Goal: Transaction & Acquisition: Purchase product/service

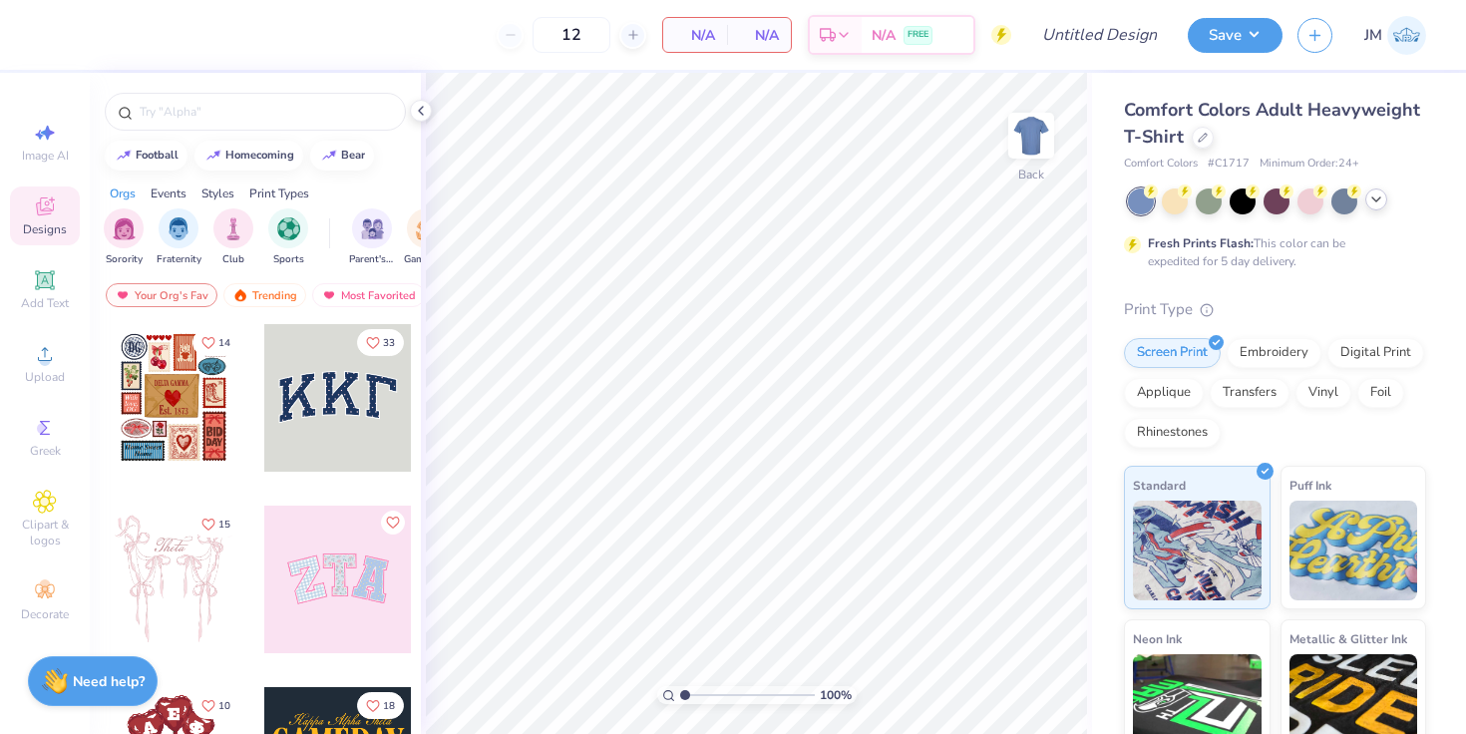
click at [1374, 200] on icon at bounding box center [1376, 200] width 16 height 16
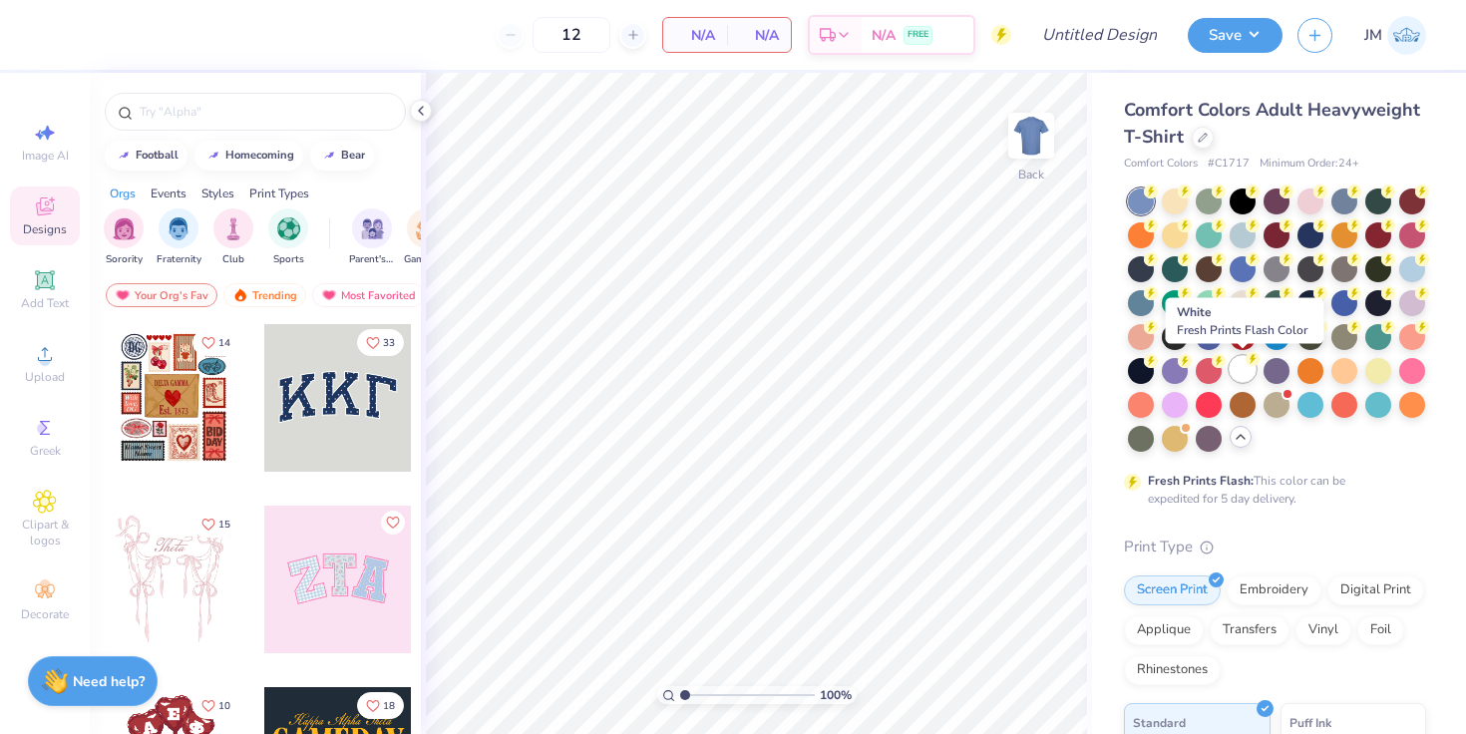
click at [1252, 358] on icon at bounding box center [1253, 359] width 7 height 10
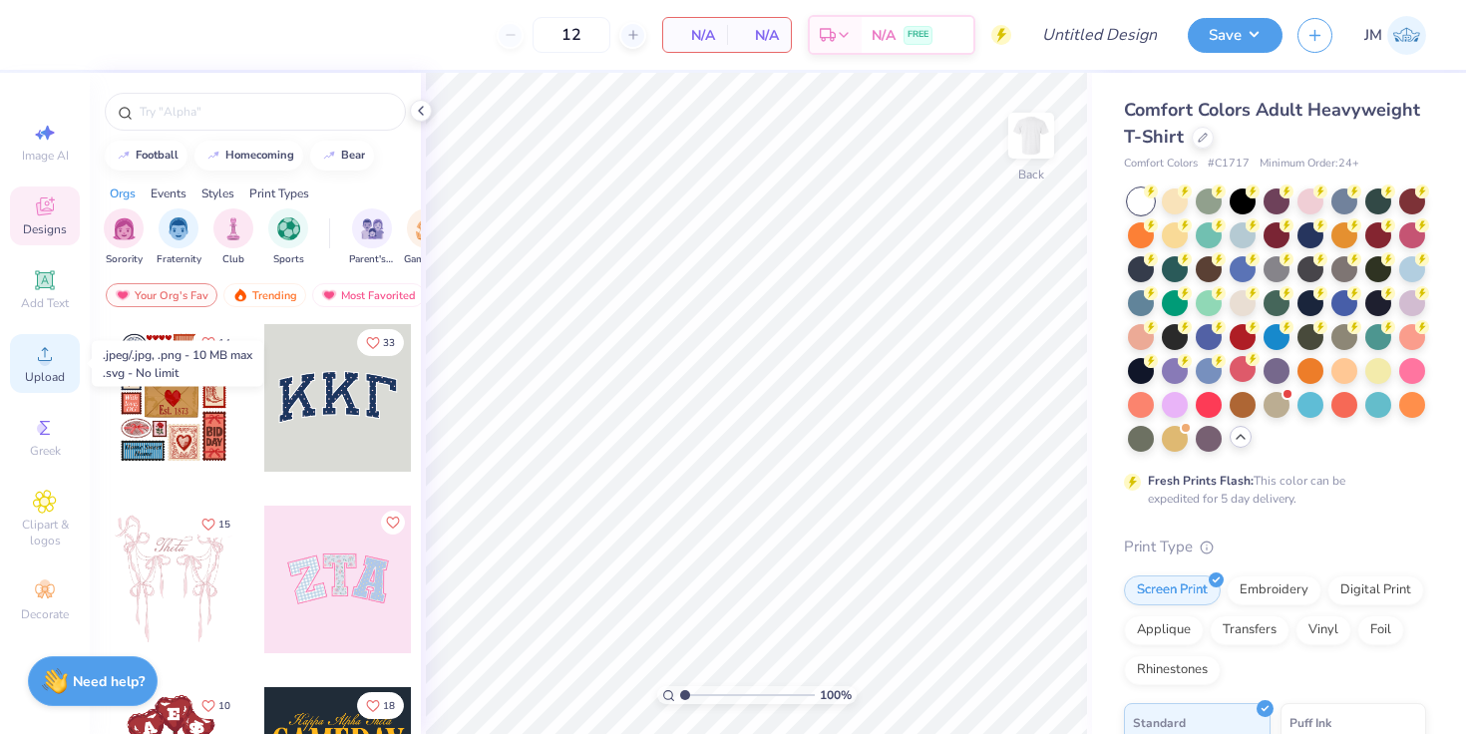
click at [39, 369] on span "Upload" at bounding box center [45, 377] width 40 height 16
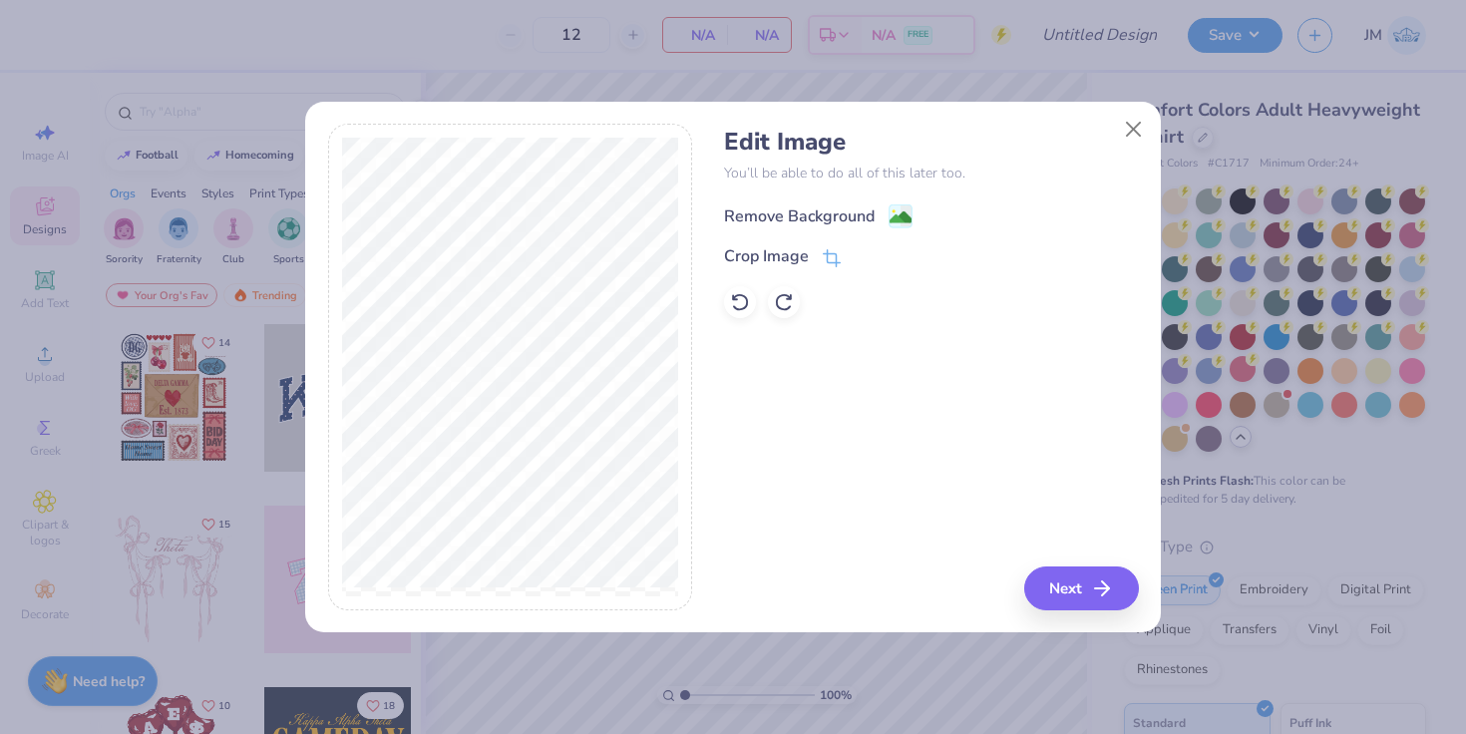
click at [895, 211] on image at bounding box center [901, 217] width 22 height 22
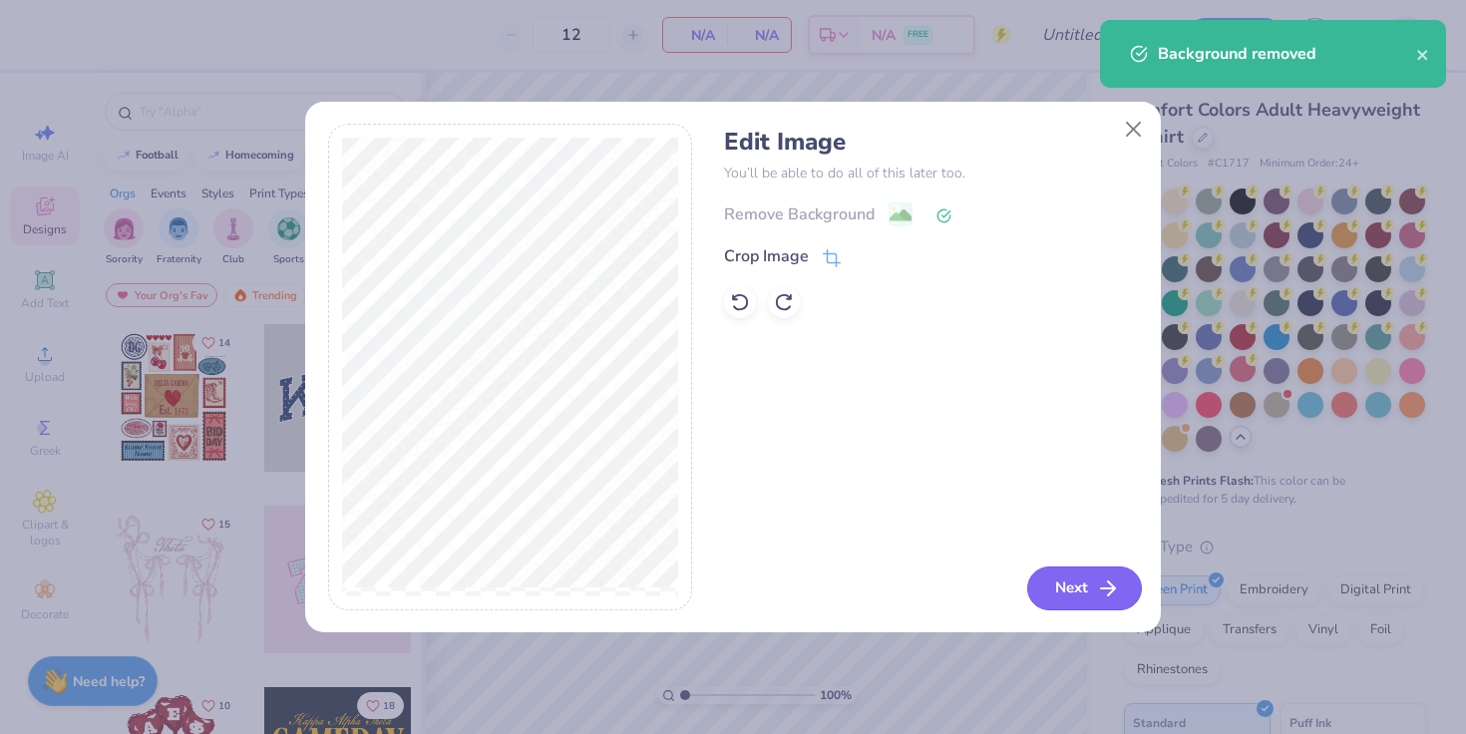
click at [1056, 580] on button "Next" at bounding box center [1084, 589] width 115 height 44
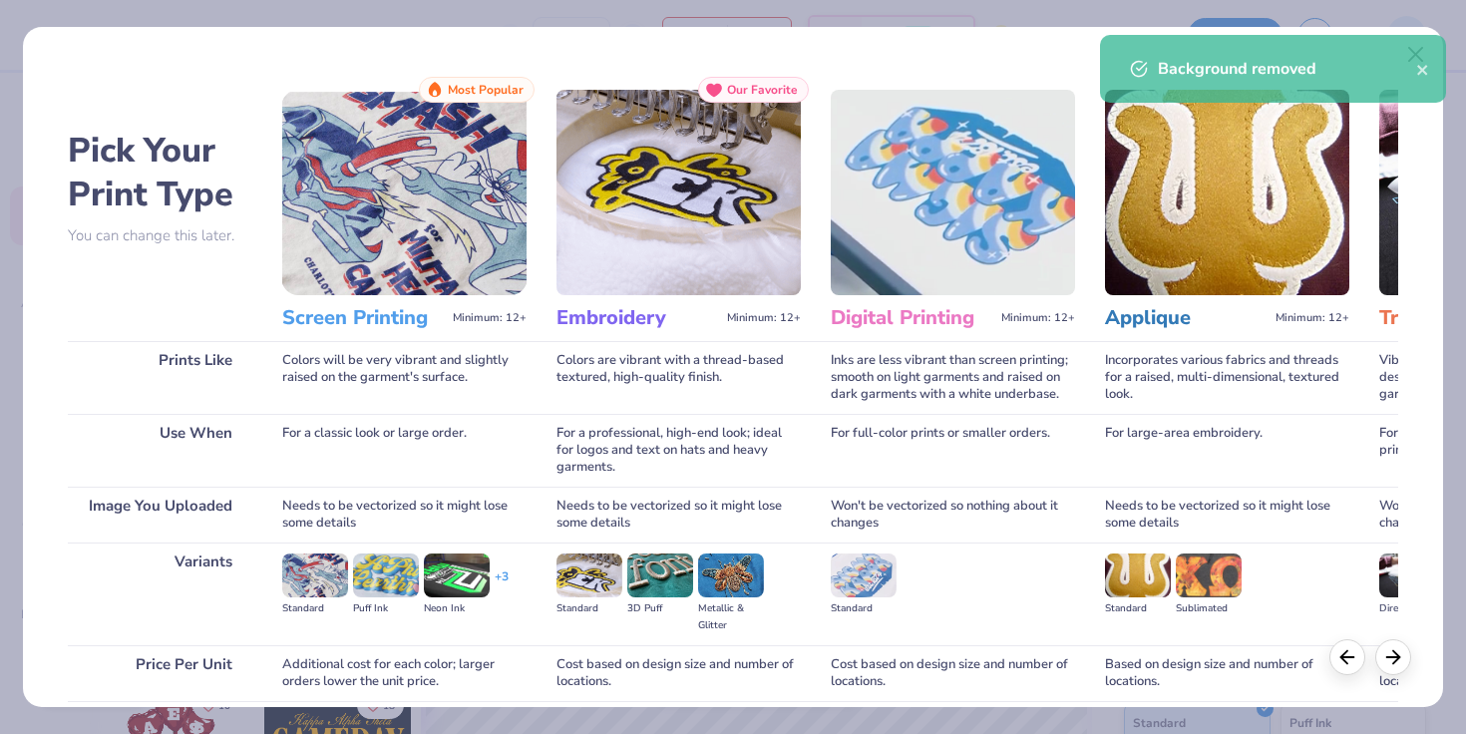
scroll to position [161, 0]
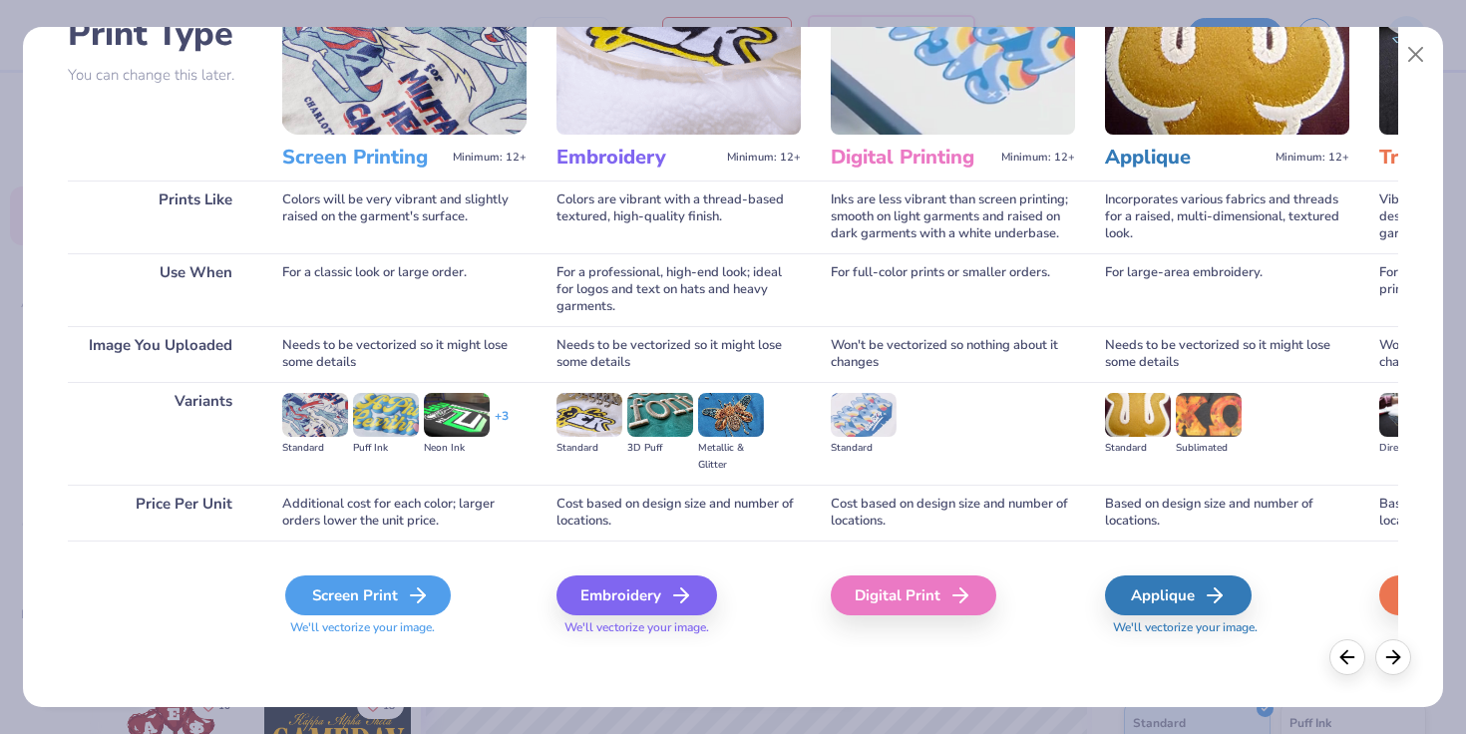
click at [333, 584] on div "Screen Print" at bounding box center [368, 596] width 166 height 40
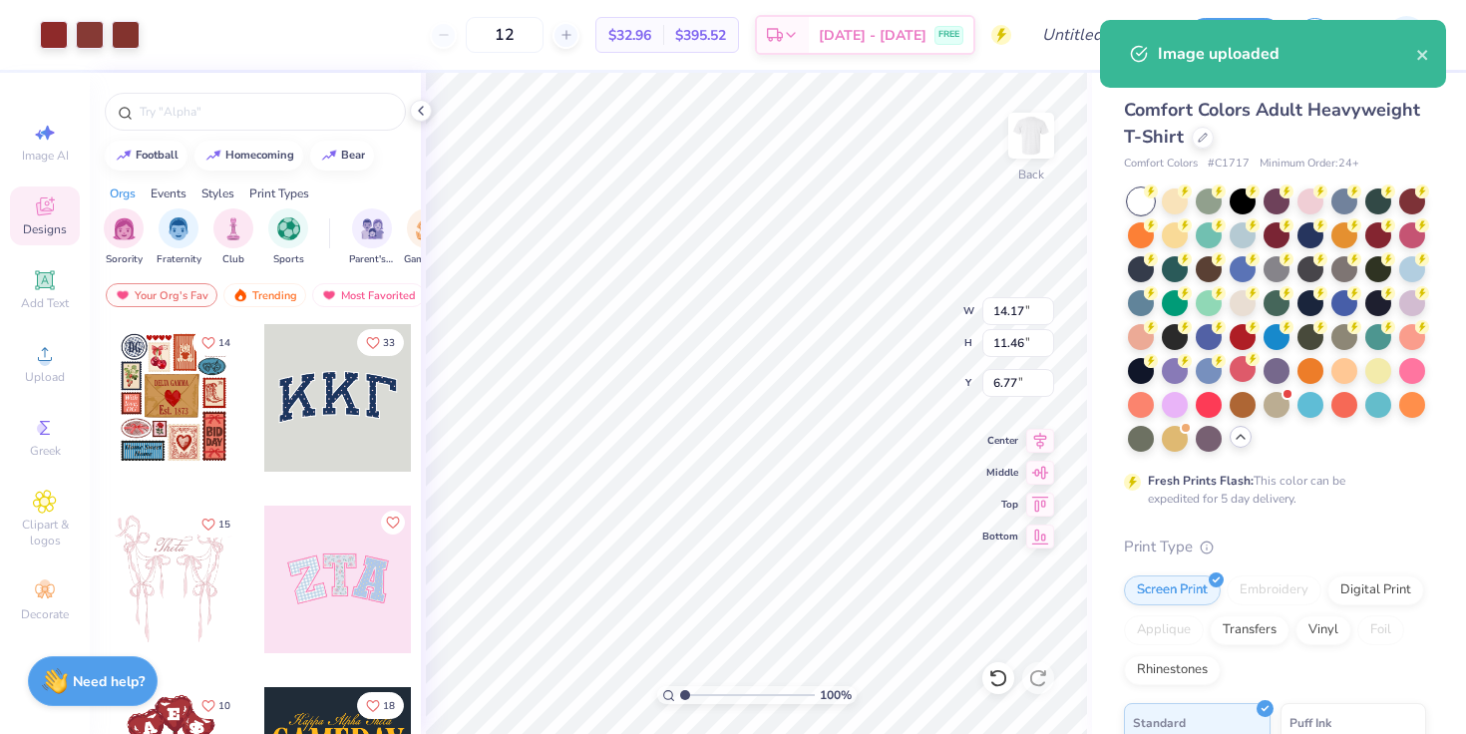
drag, startPoint x: 554, startPoint y: 31, endPoint x: 440, endPoint y: 10, distance: 115.6
click at [440, 10] on div "12 $32.96 Per Item $395.52 Total Est. Delivery [DATE] - [DATE] FREE" at bounding box center [583, 35] width 857 height 70
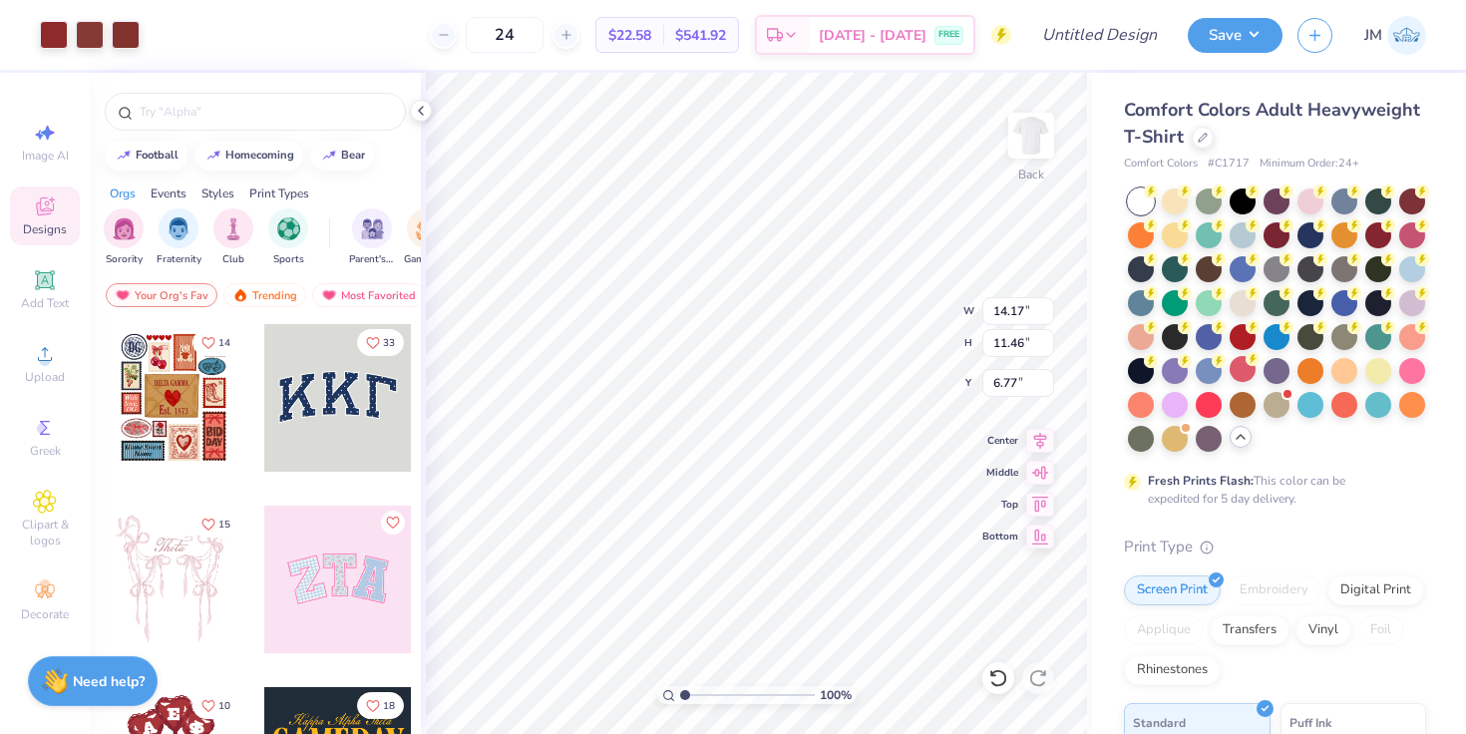
type input "24"
click at [368, 31] on div "24 $22.58 Per Item $541.92 Total Est. Delivery [DATE] - [DATE] FREE" at bounding box center [583, 35] width 857 height 70
click at [421, 107] on icon at bounding box center [421, 111] width 16 height 16
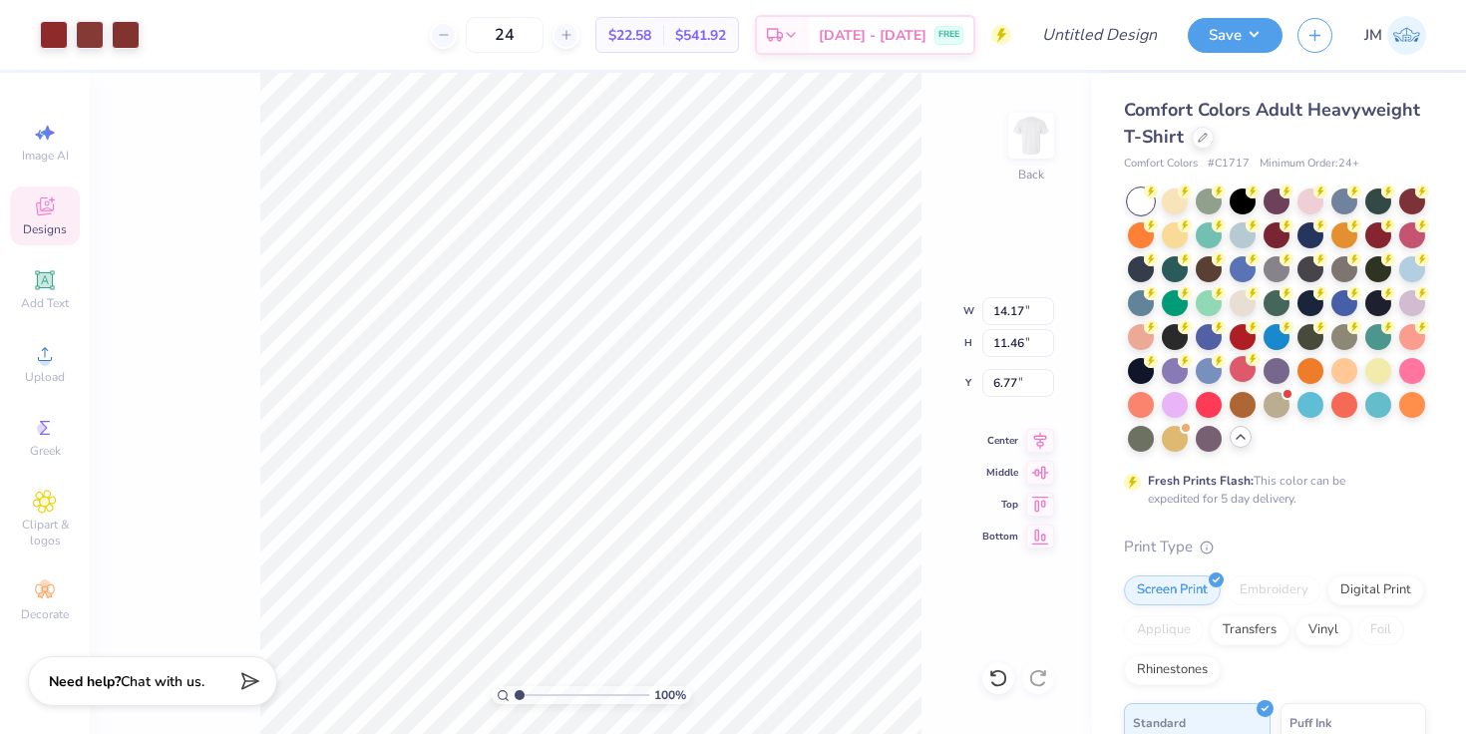
type input "2.13"
type input "13.59"
type input "10.99"
type input "2.48"
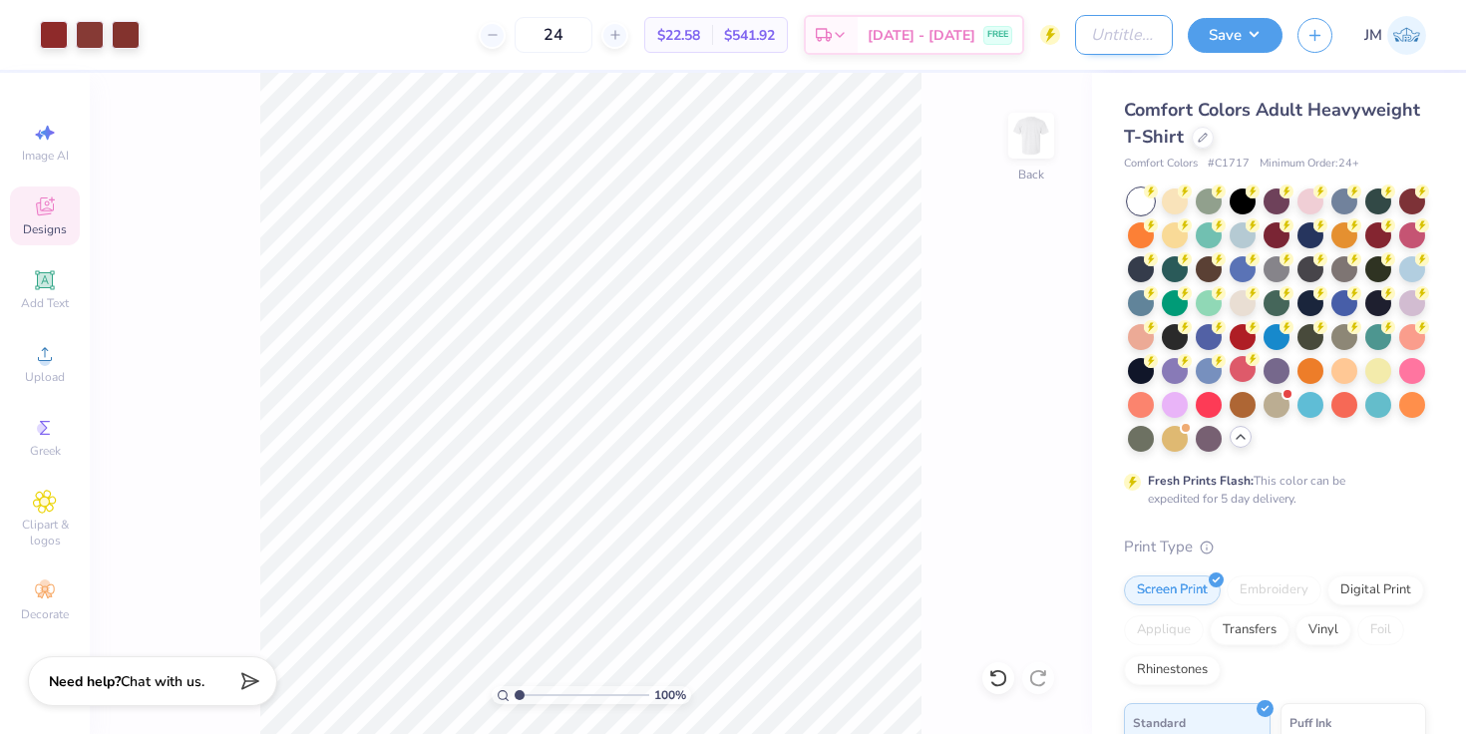
click at [1136, 29] on input "Design Title" at bounding box center [1124, 35] width 98 height 40
type input "Best Buddies T shirts"
click at [1244, 39] on button "Save" at bounding box center [1235, 32] width 95 height 35
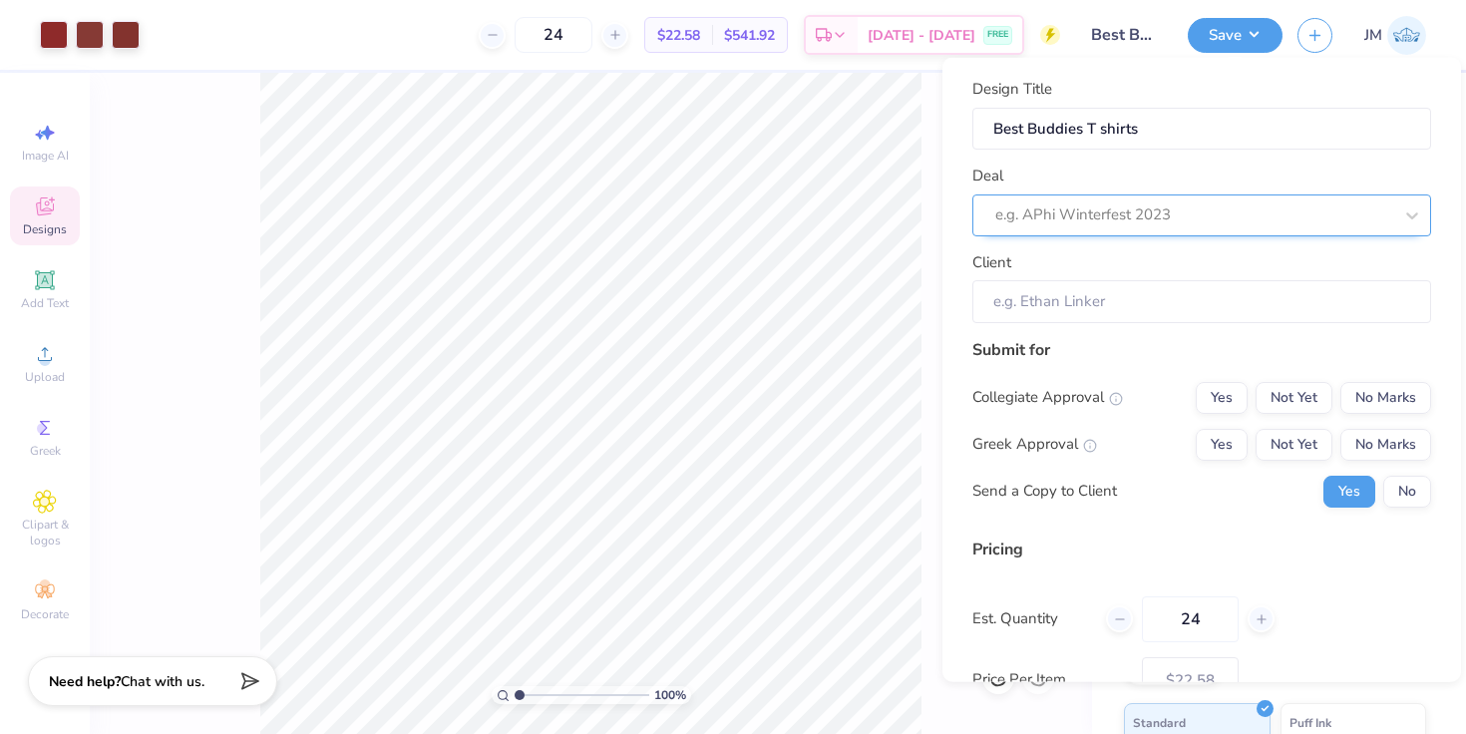
click at [1186, 207] on div at bounding box center [1193, 214] width 397 height 27
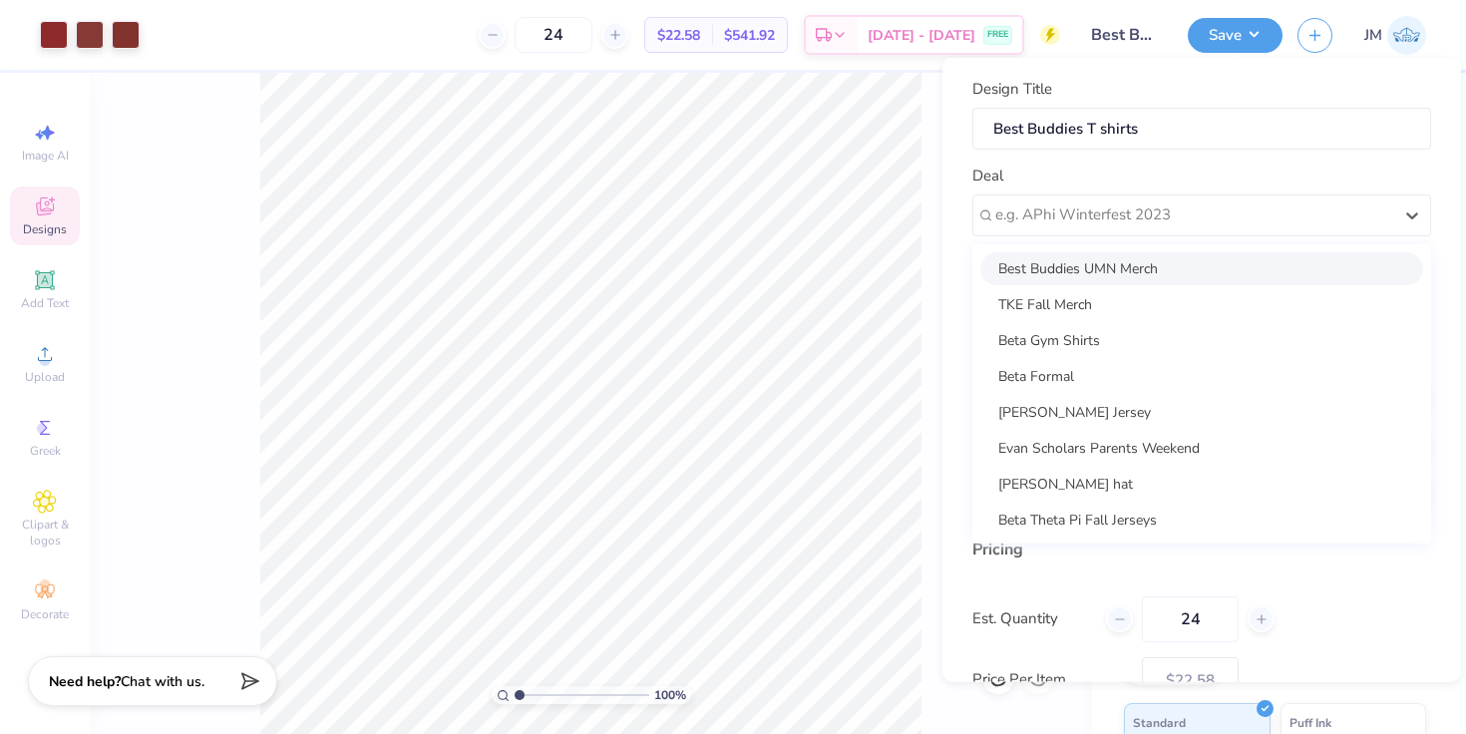
click at [1161, 262] on div "Best Buddies UMN Merch" at bounding box center [1201, 267] width 443 height 33
type input "[PERSON_NAME]"
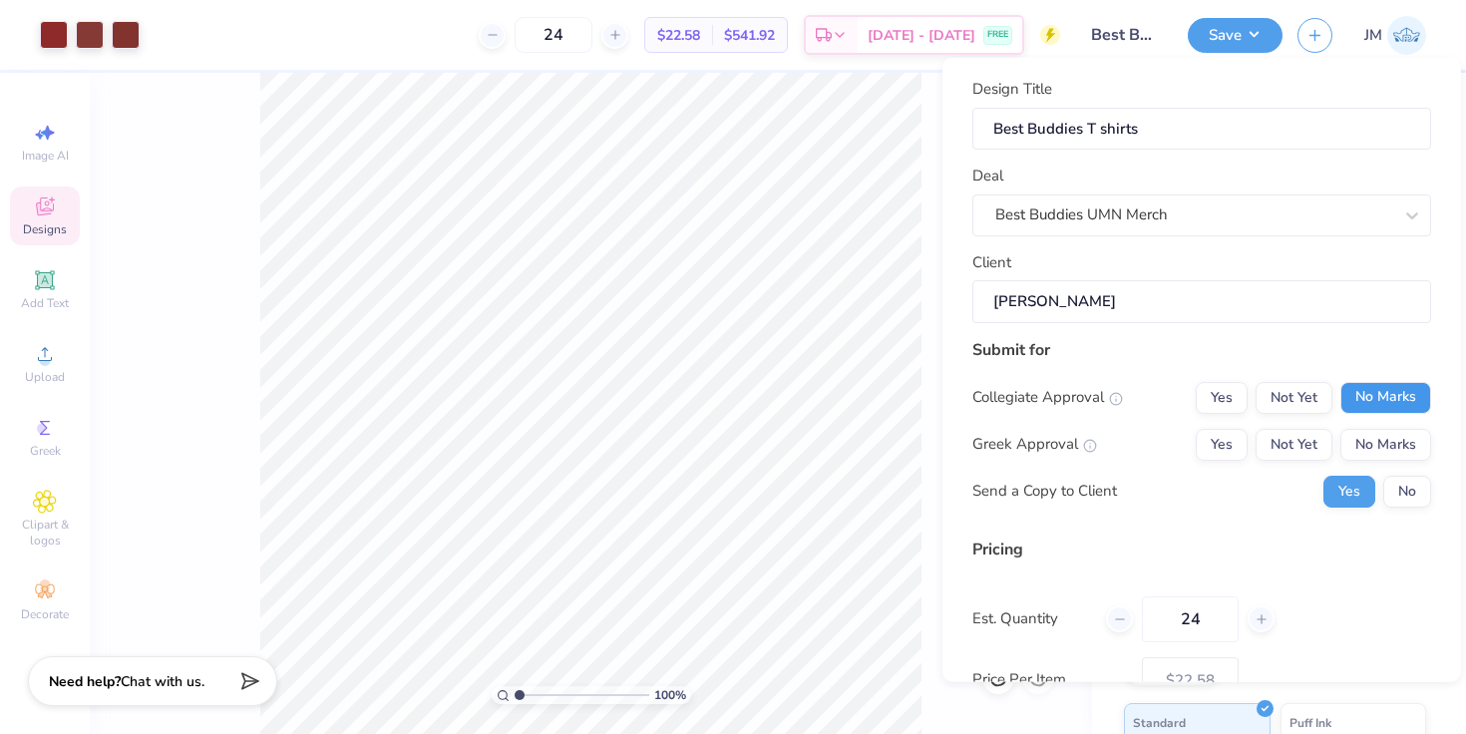
click at [1371, 389] on button "No Marks" at bounding box center [1386, 397] width 91 height 32
click at [1368, 445] on button "No Marks" at bounding box center [1386, 444] width 91 height 32
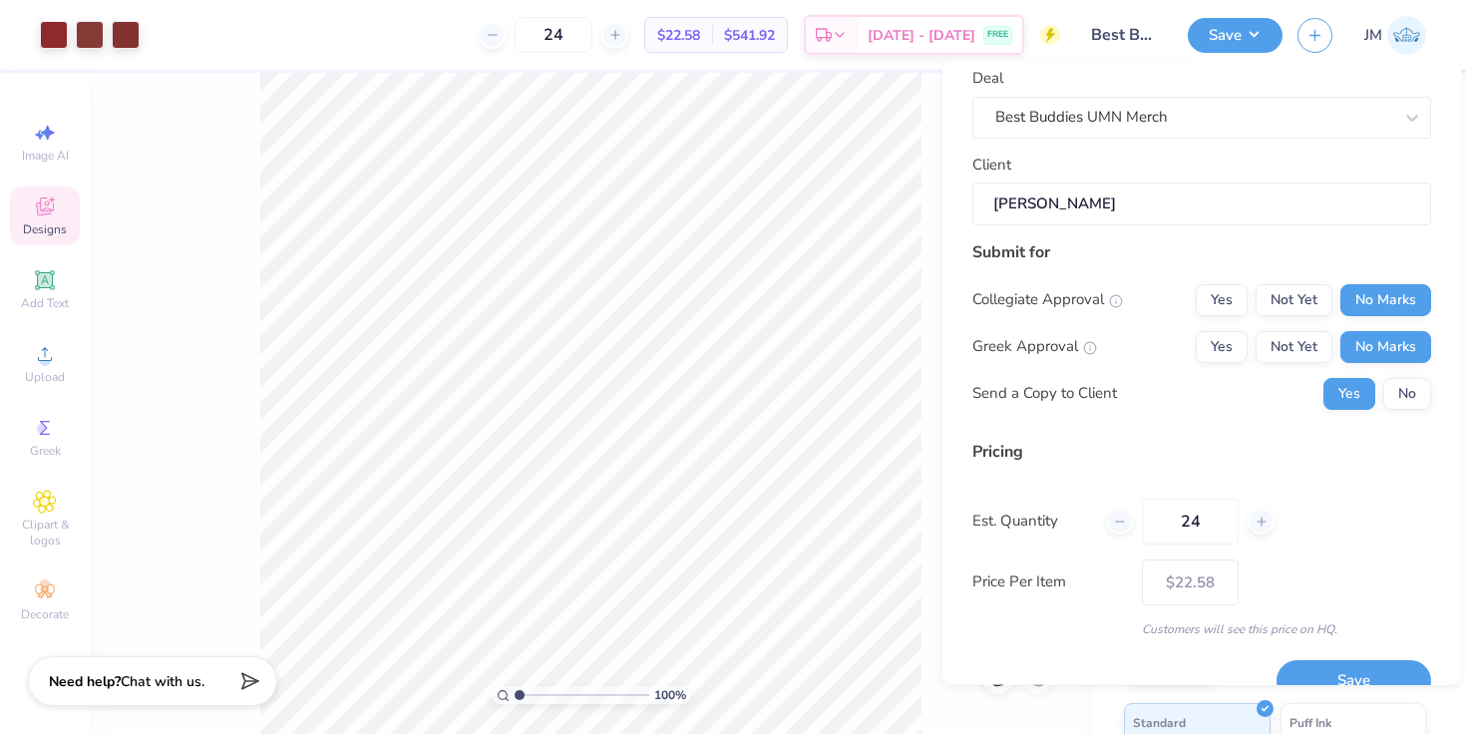
scroll to position [137, 0]
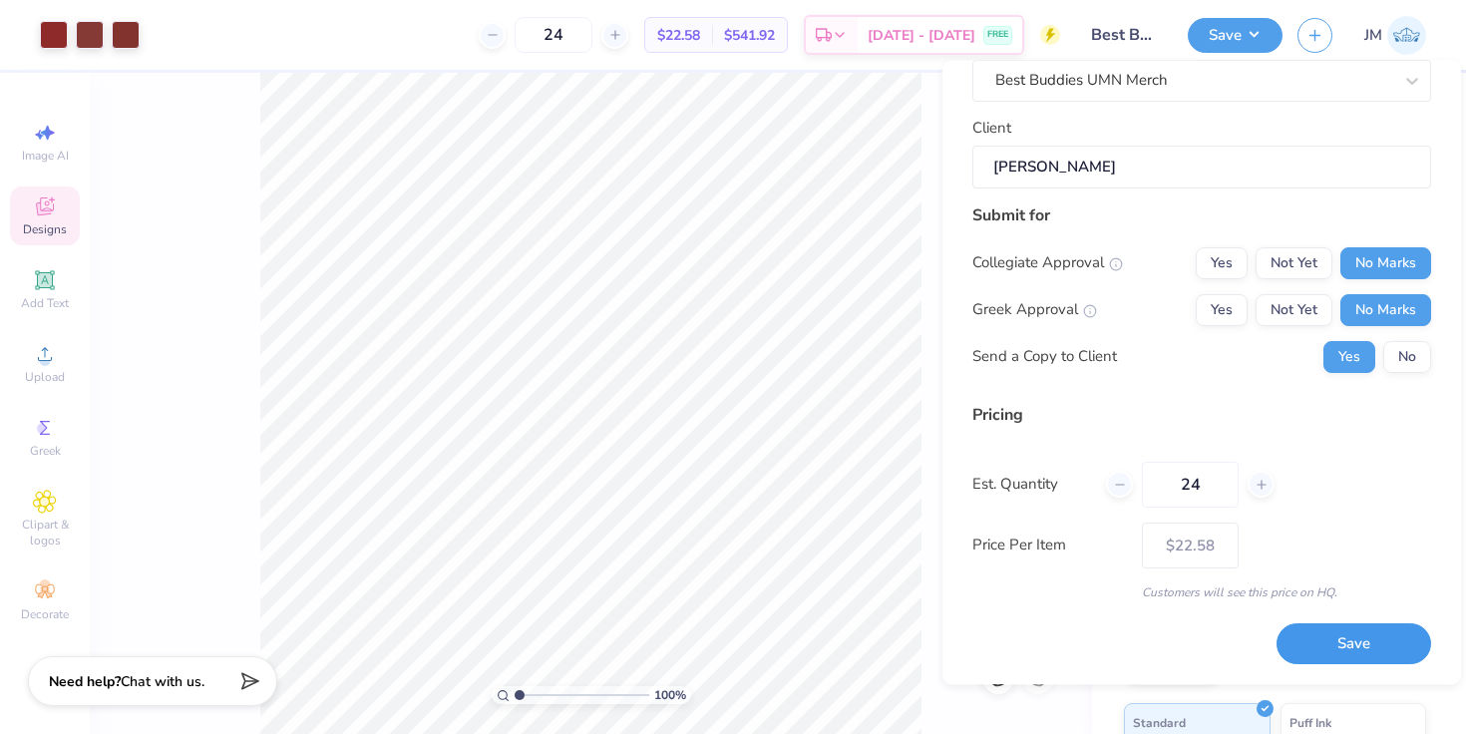
click at [1326, 649] on button "Save" at bounding box center [1354, 644] width 155 height 41
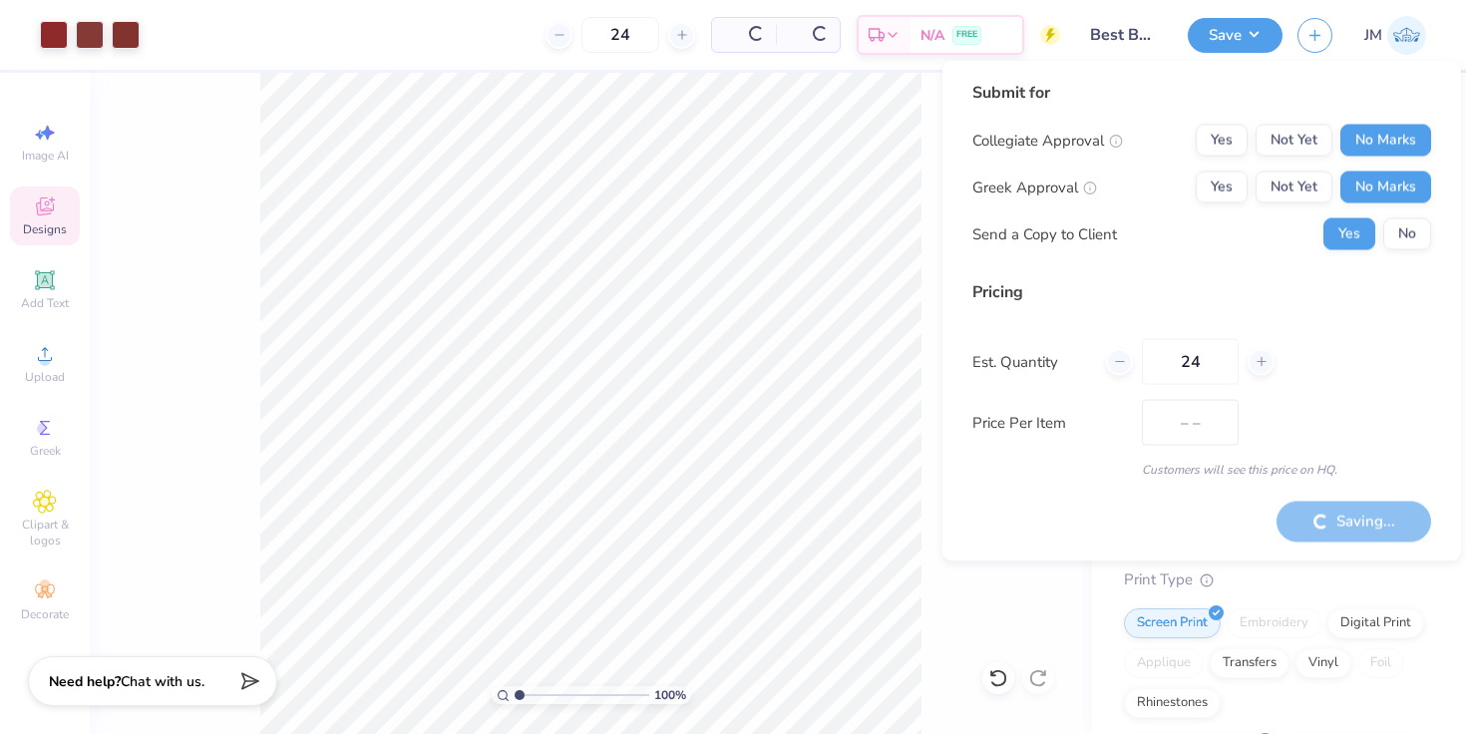
type input "$22.58"
